Goal: Task Accomplishment & Management: Complete application form

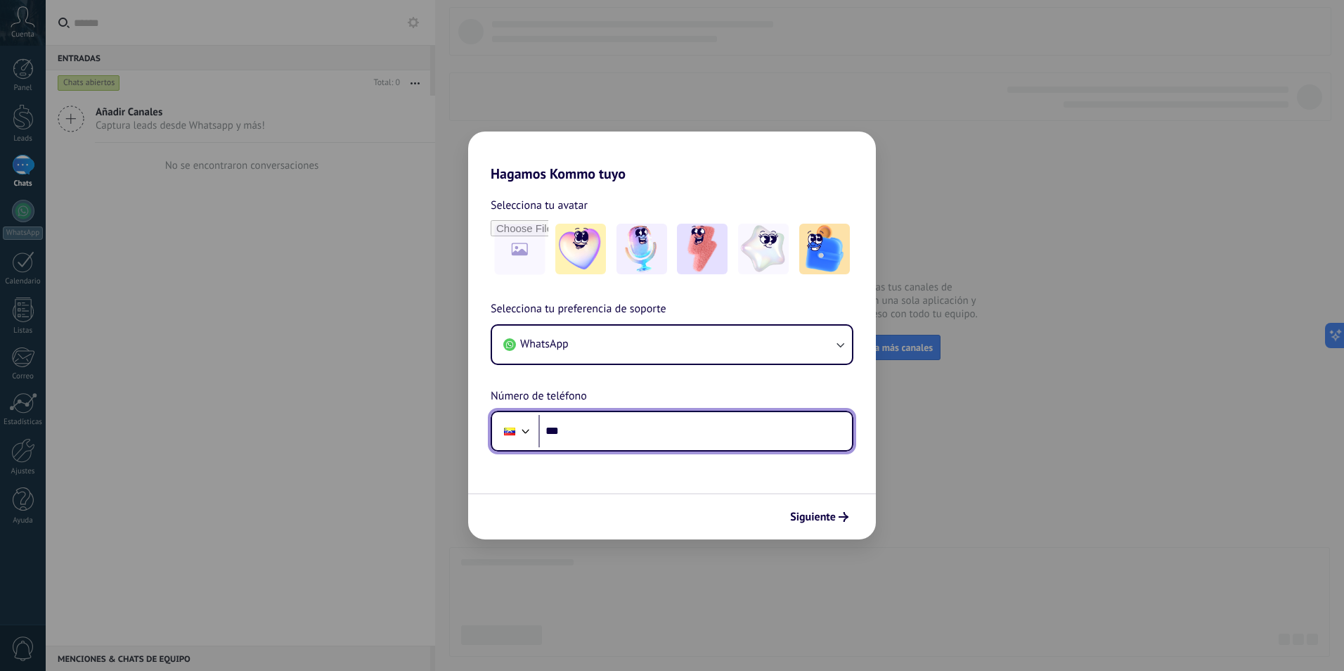
click at [604, 430] on input "***" at bounding box center [696, 431] width 314 height 32
type input "**********"
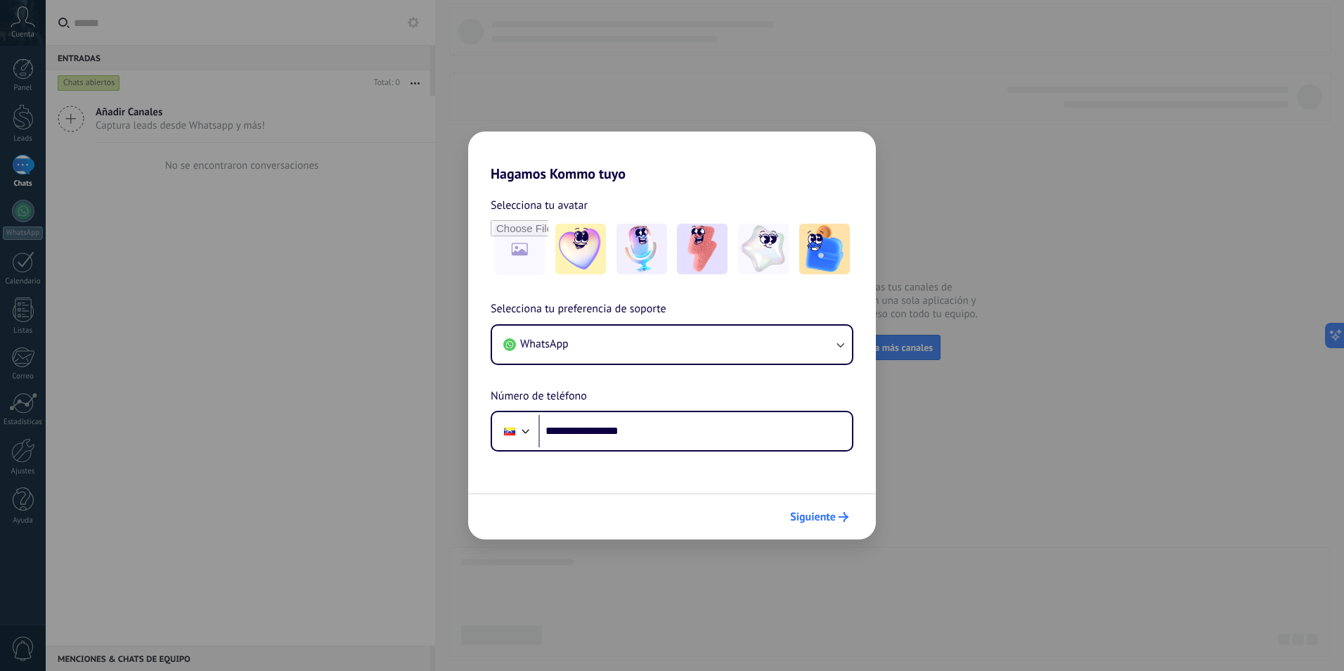
click at [827, 516] on span "Siguiente" at bounding box center [813, 517] width 46 height 10
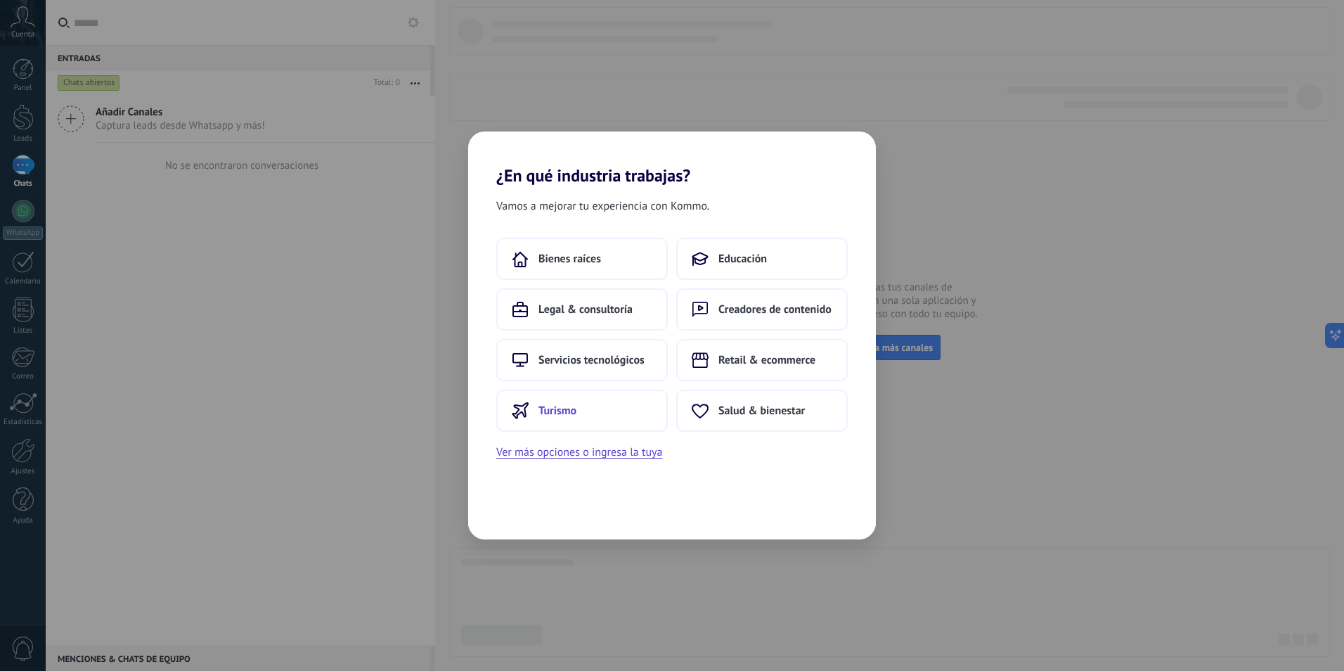
click at [555, 413] on span "Turismo" at bounding box center [558, 411] width 38 height 14
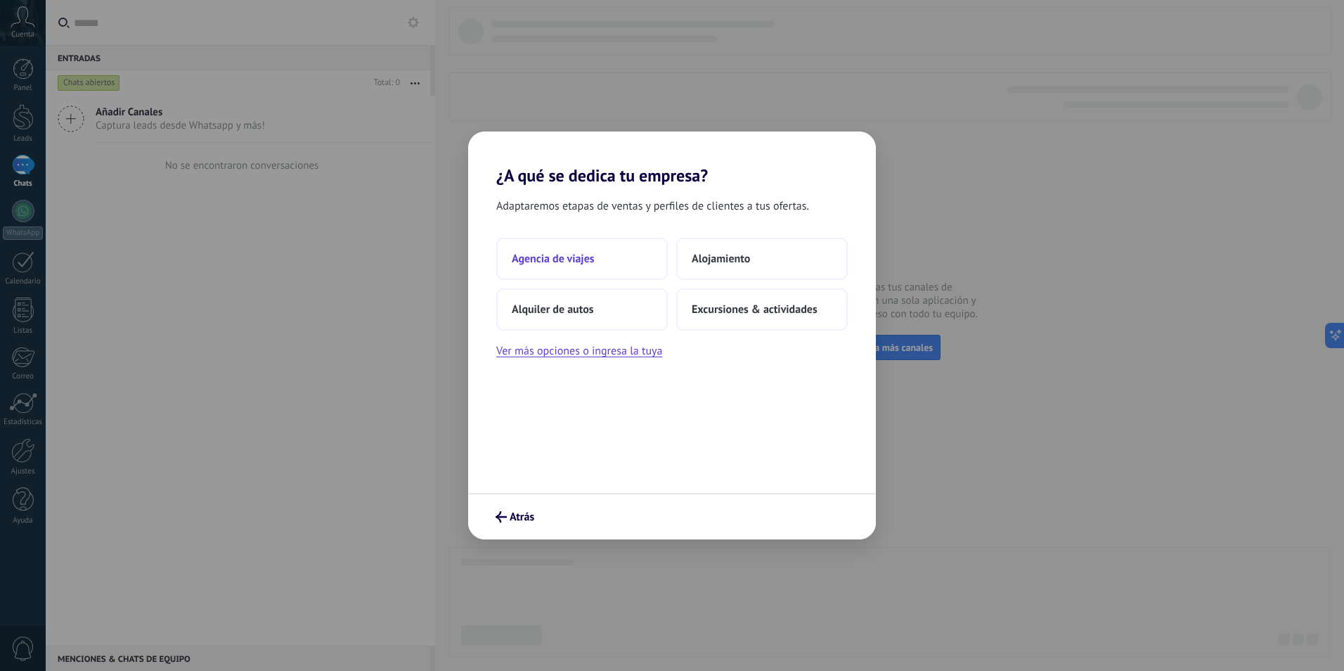
click at [583, 255] on span "Agencia de viajes" at bounding box center [553, 259] width 83 height 14
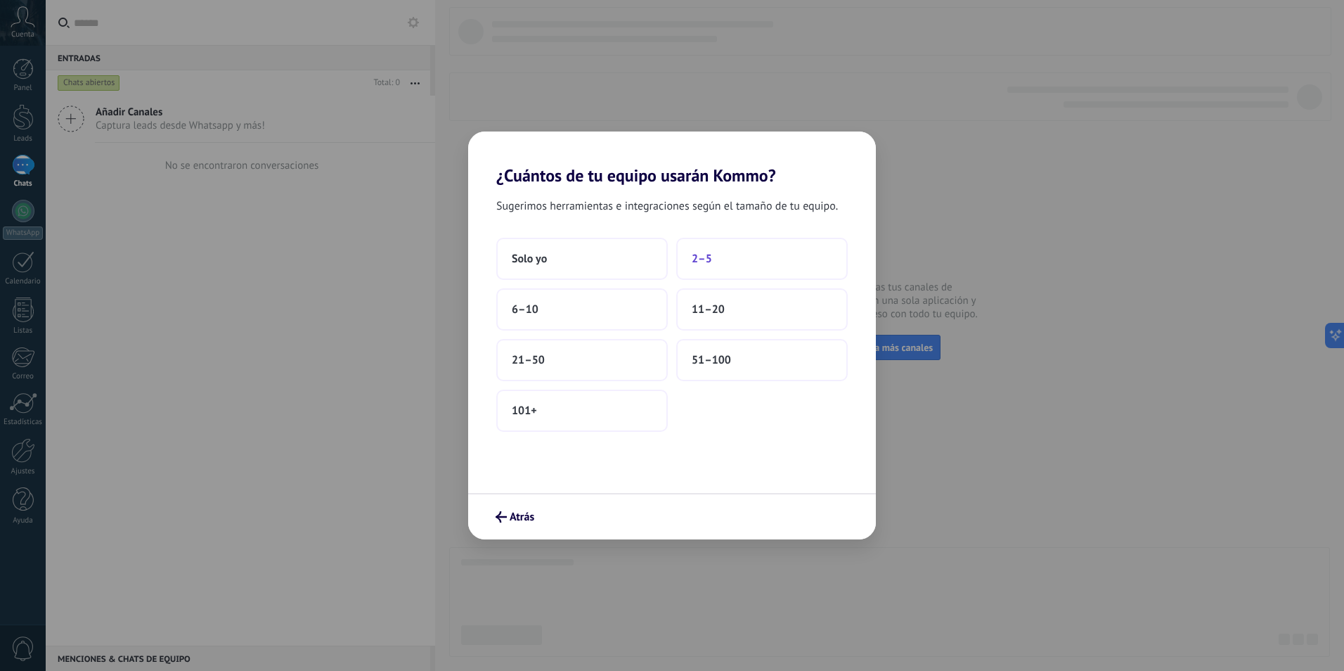
click at [704, 252] on span "2–5" at bounding box center [702, 259] width 20 height 14
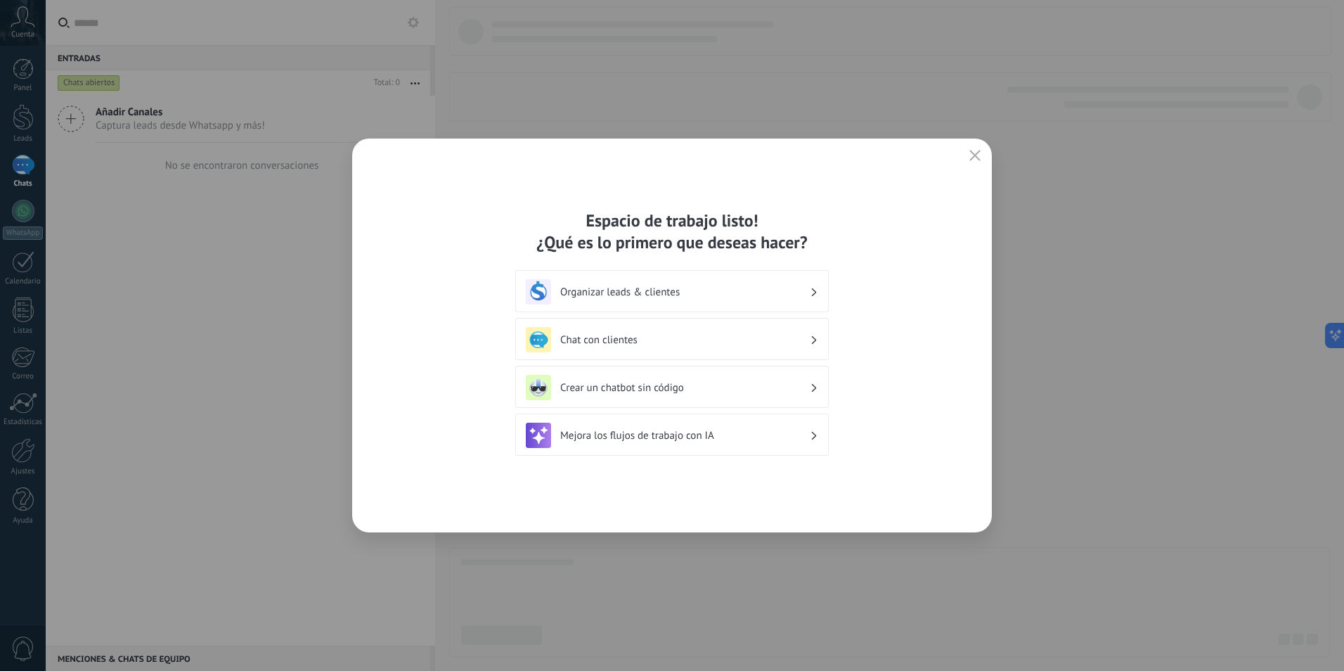
click at [740, 293] on h3 "Organizar leads & clientes" at bounding box center [685, 291] width 250 height 13
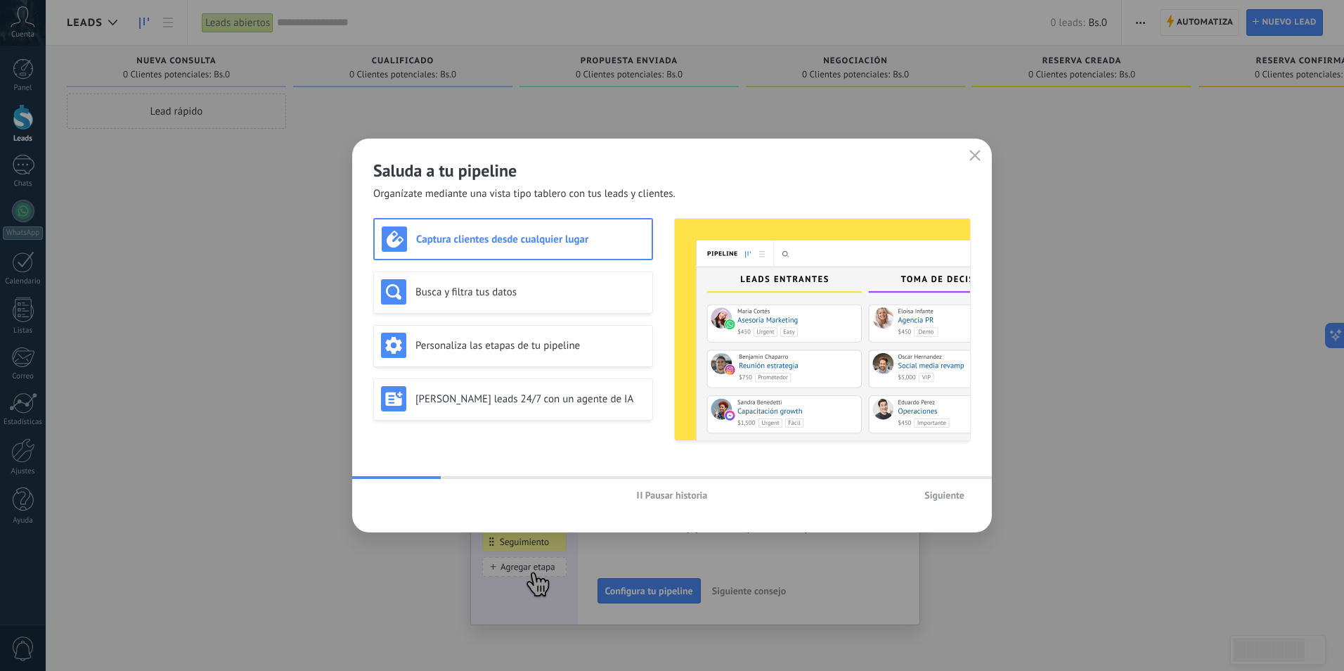
click at [953, 499] on span "Siguiente" at bounding box center [944, 495] width 40 height 10
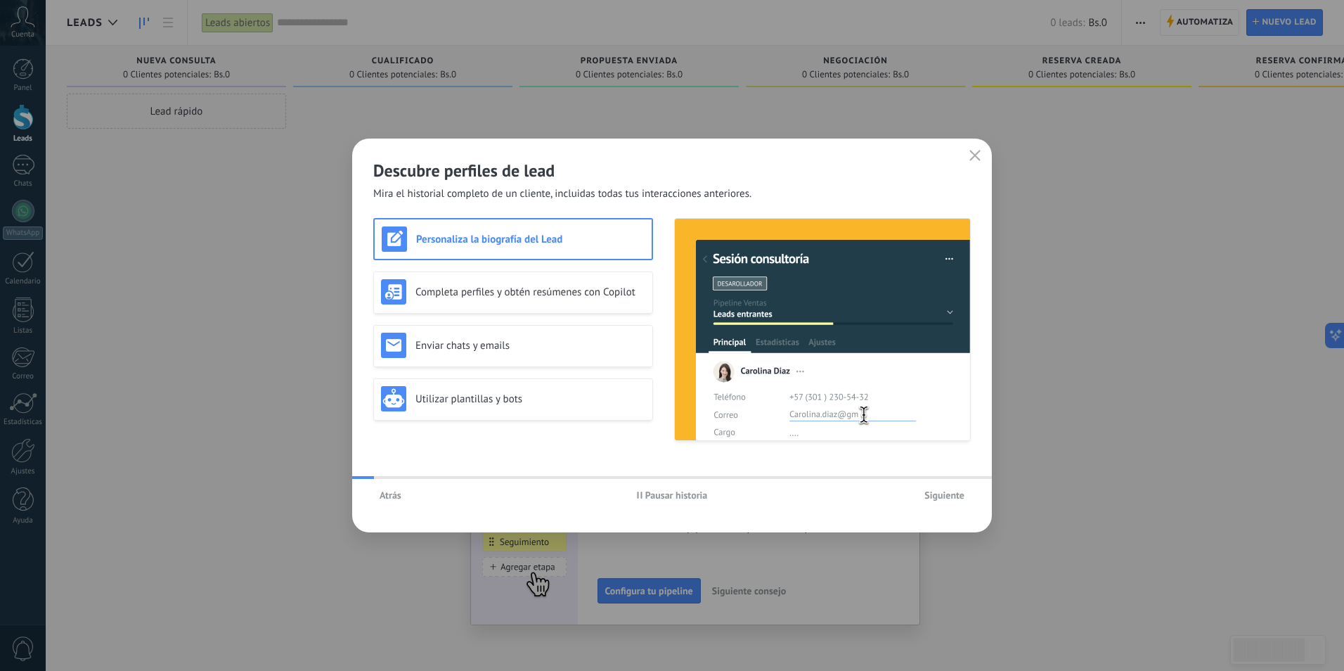
click at [947, 497] on span "Siguiente" at bounding box center [944, 495] width 40 height 10
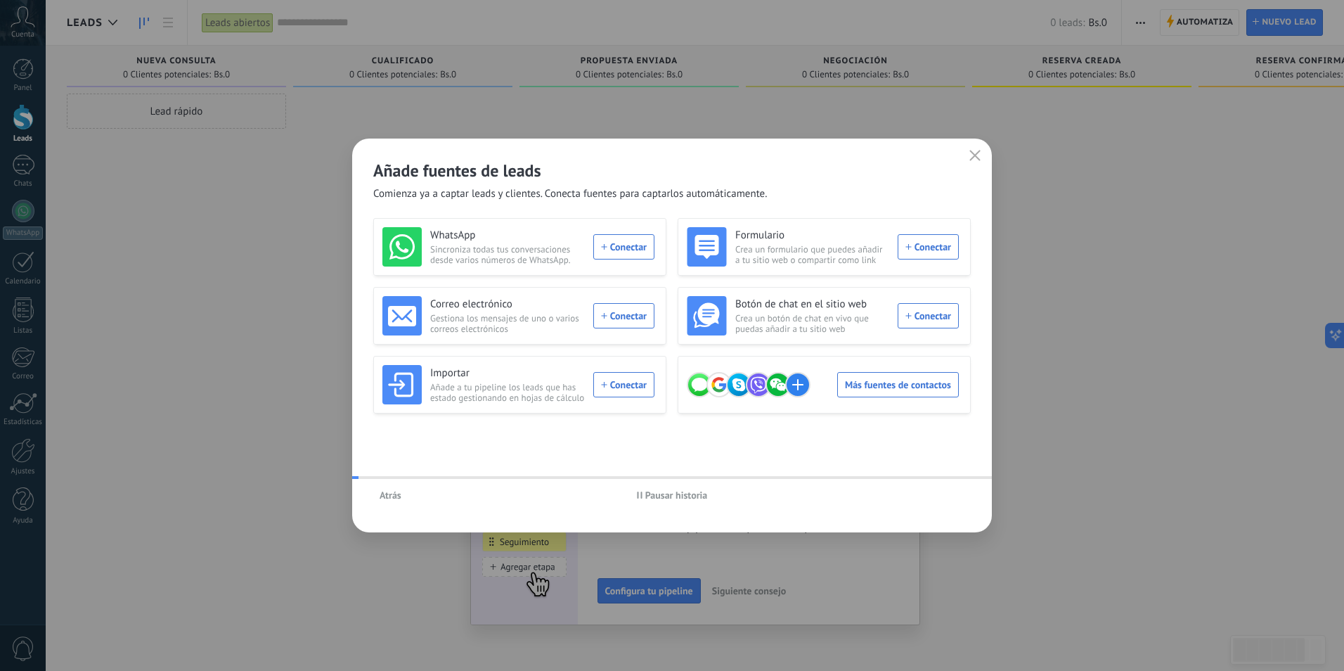
click at [946, 495] on div "Atrás Pausar historia" at bounding box center [672, 495] width 640 height 32
drag, startPoint x: 976, startPoint y: 144, endPoint x: 951, endPoint y: 201, distance: 62.3
click at [976, 145] on div "Añade fuentes de leads Comienza ya a captar leads y clientes. Conecta fuentes p…" at bounding box center [672, 169] width 640 height 63
click at [972, 155] on icon "button" at bounding box center [974, 155] width 11 height 11
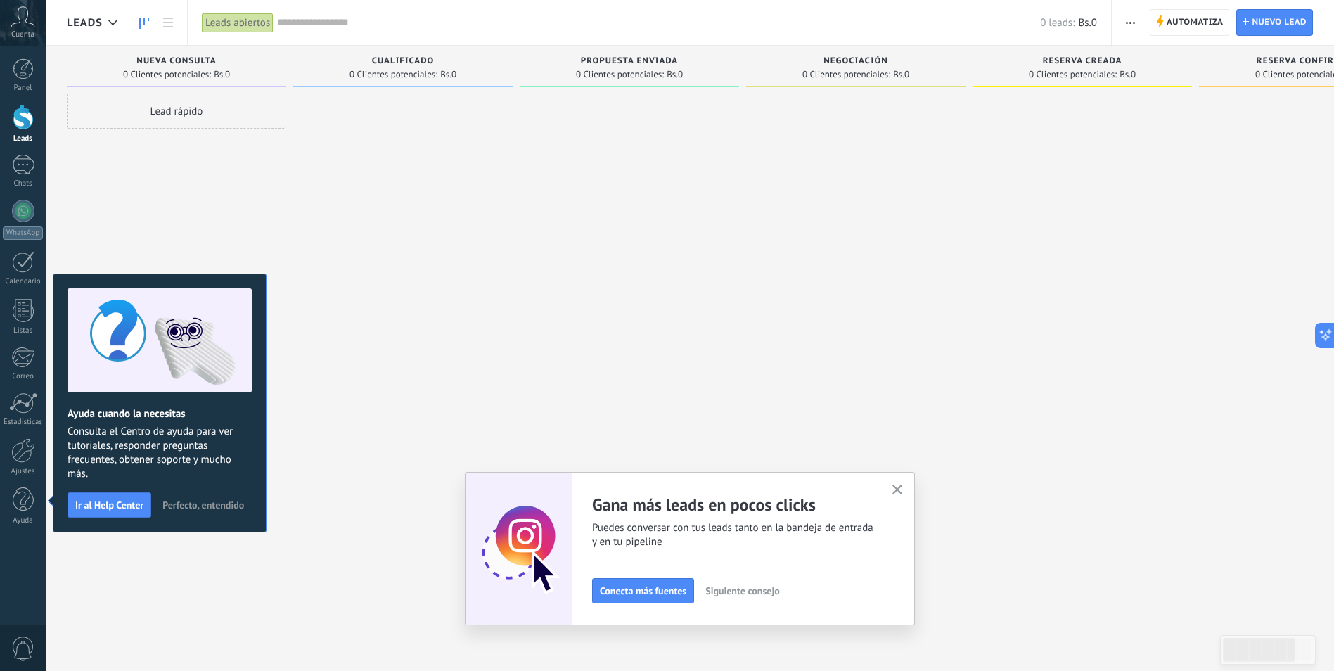
click at [898, 490] on icon "button" at bounding box center [897, 489] width 11 height 11
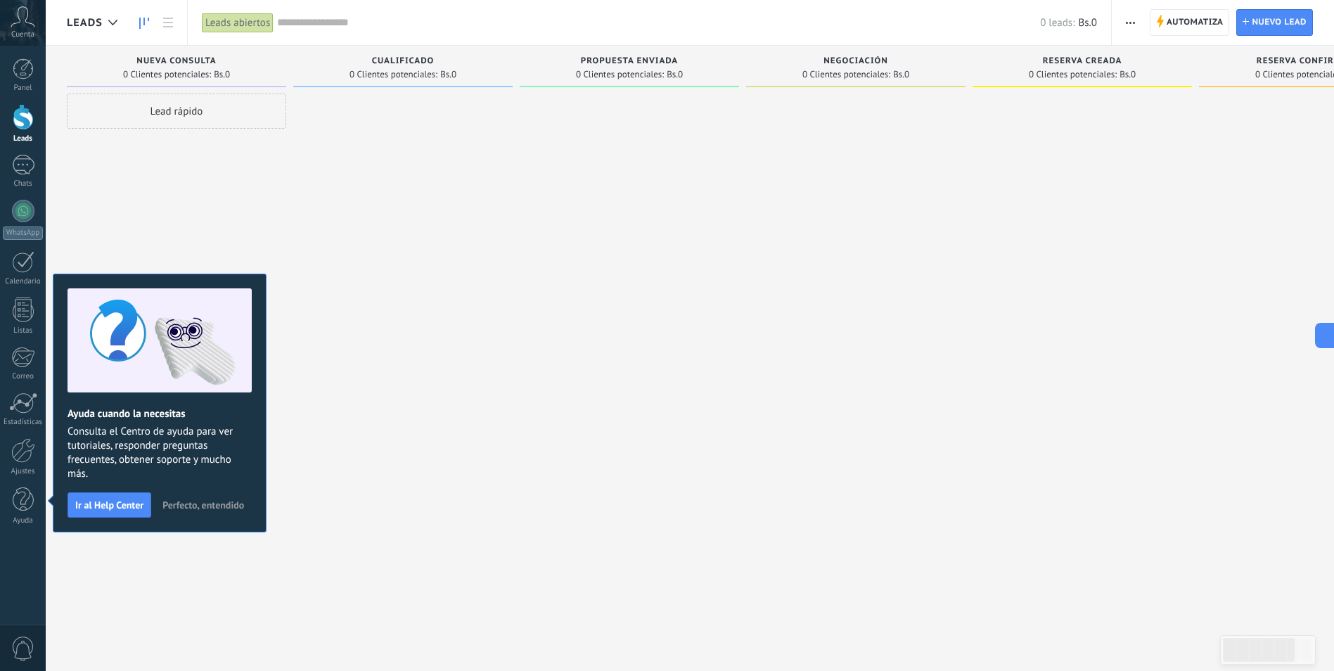
click at [405, 167] on div at bounding box center [402, 337] width 219 height 487
